Goal: Information Seeking & Learning: Learn about a topic

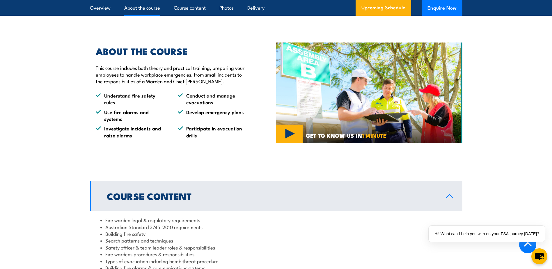
scroll to position [524, 0]
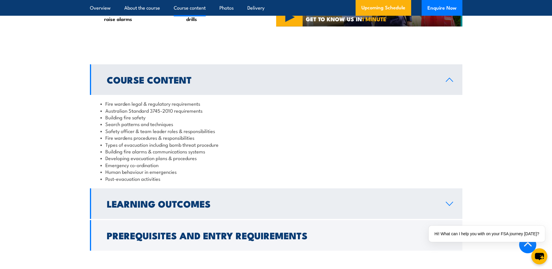
click at [141, 218] on link "Learning Outcomes" at bounding box center [276, 203] width 372 height 31
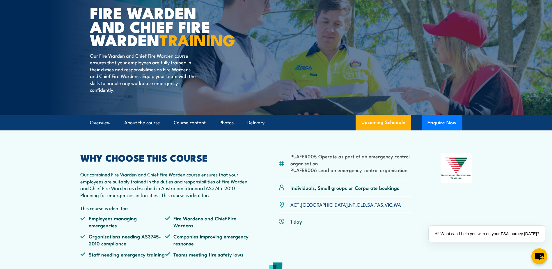
scroll to position [0, 0]
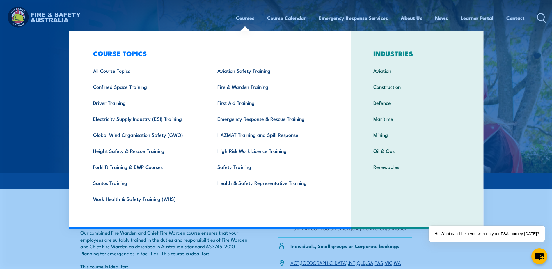
click at [249, 18] on link "Courses" at bounding box center [245, 17] width 18 height 15
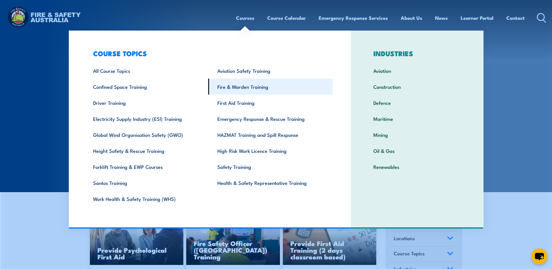
click at [236, 90] on link "Fire & Warden Training" at bounding box center [270, 87] width 124 height 16
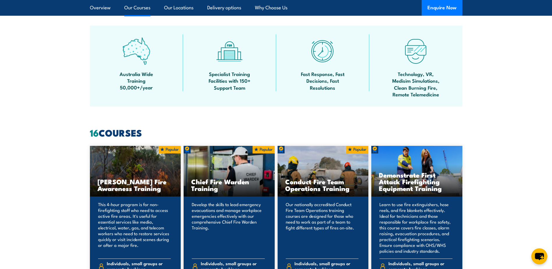
scroll to position [436, 0]
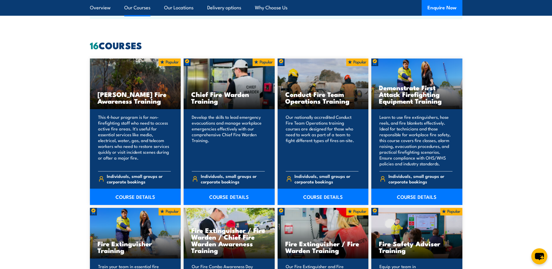
click at [393, 246] on h3 "Fire Safety Adviser Training" at bounding box center [417, 246] width 76 height 13
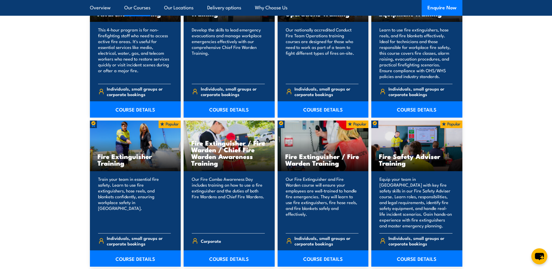
click at [406, 176] on p "Equip your team in [GEOGRAPHIC_DATA] with key fire safety skills in our Fire Sa…" at bounding box center [415, 202] width 73 height 52
click at [392, 161] on h3 "Fire Safety Adviser Training" at bounding box center [417, 159] width 76 height 13
click at [416, 259] on link "COURSE DETAILS" at bounding box center [416, 258] width 91 height 16
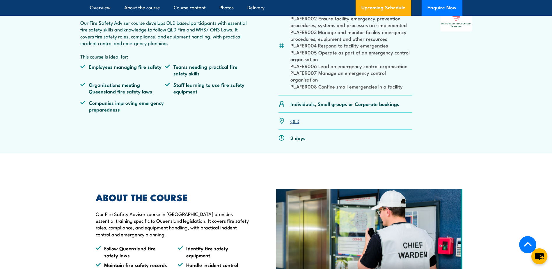
scroll to position [116, 0]
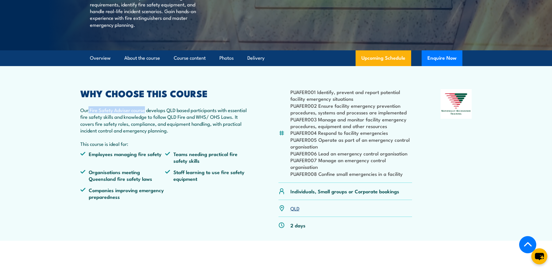
drag, startPoint x: 88, startPoint y: 124, endPoint x: 145, endPoint y: 123, distance: 56.7
click at [145, 123] on p "Our Fire Safety Adviser course develops QLD based participants with essential f…" at bounding box center [165, 119] width 170 height 27
